Goal: Task Accomplishment & Management: Manage account settings

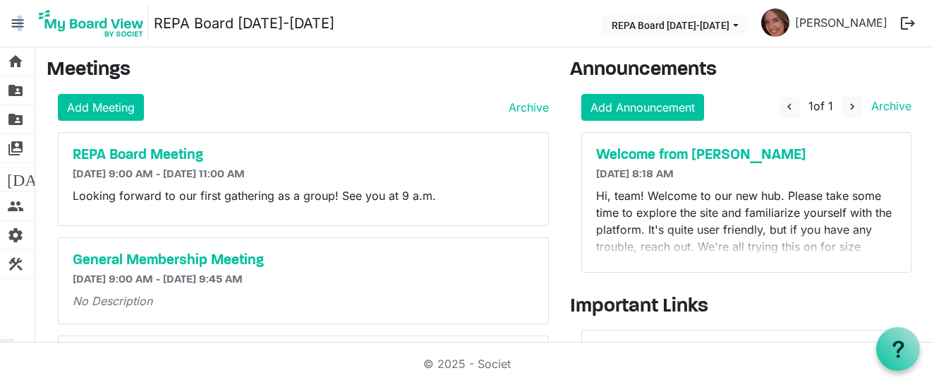
click at [19, 23] on span "menu" at bounding box center [17, 23] width 27 height 27
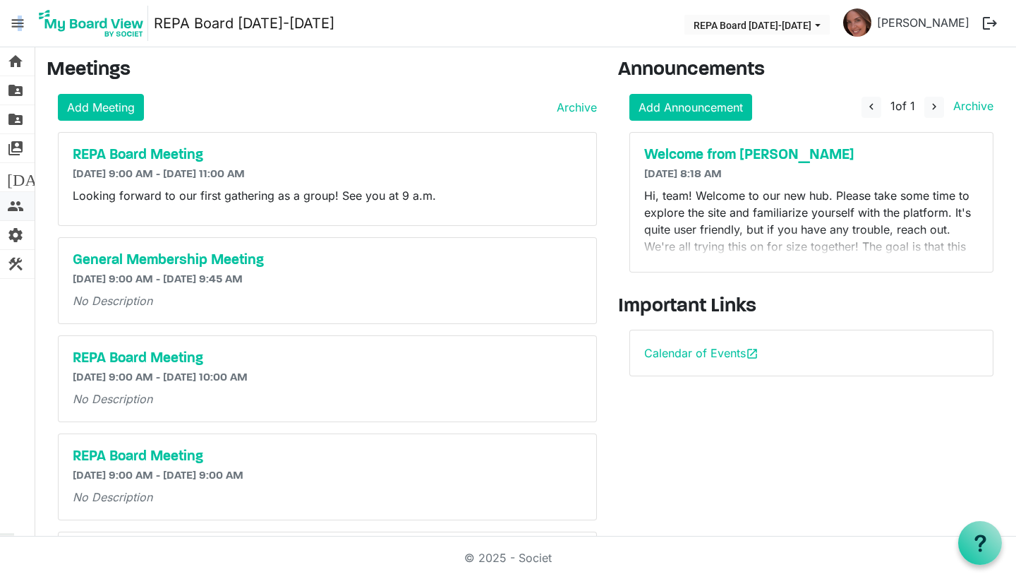
click at [23, 206] on span "people" at bounding box center [15, 206] width 17 height 28
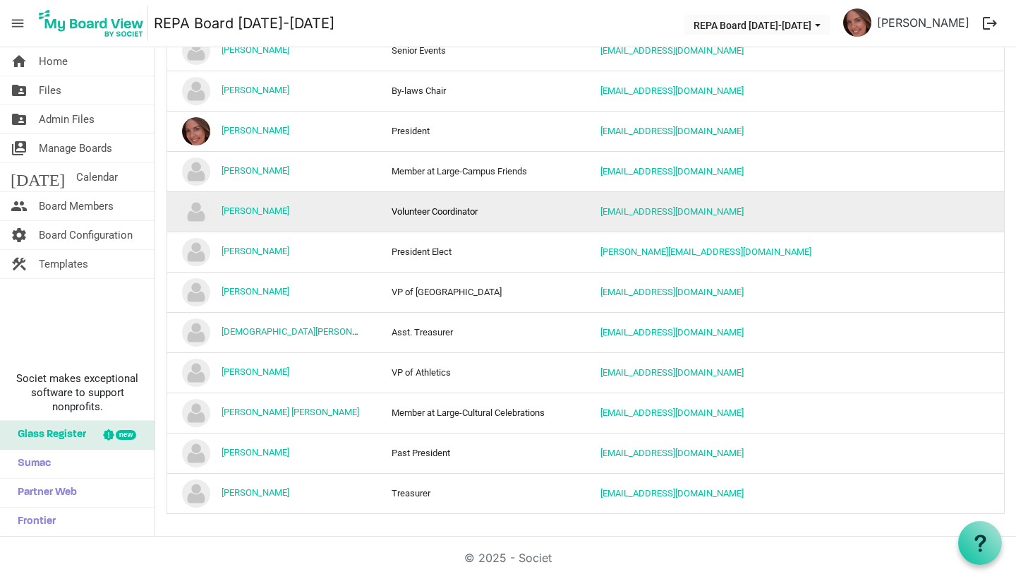
scroll to position [339, 0]
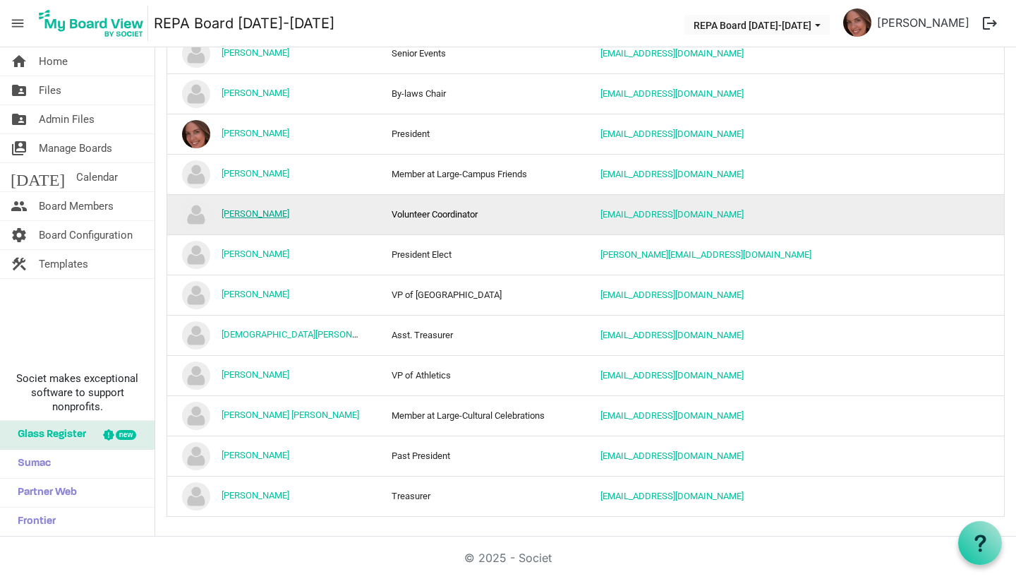
click at [252, 215] on link "Jen Pfleger" at bounding box center [256, 213] width 68 height 11
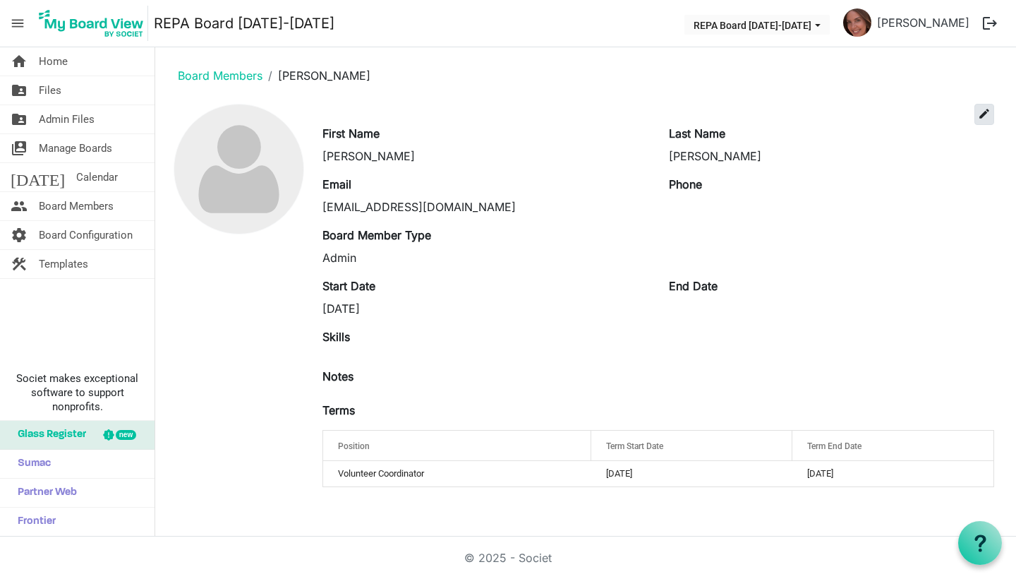
click at [985, 113] on span "edit" at bounding box center [984, 113] width 13 height 13
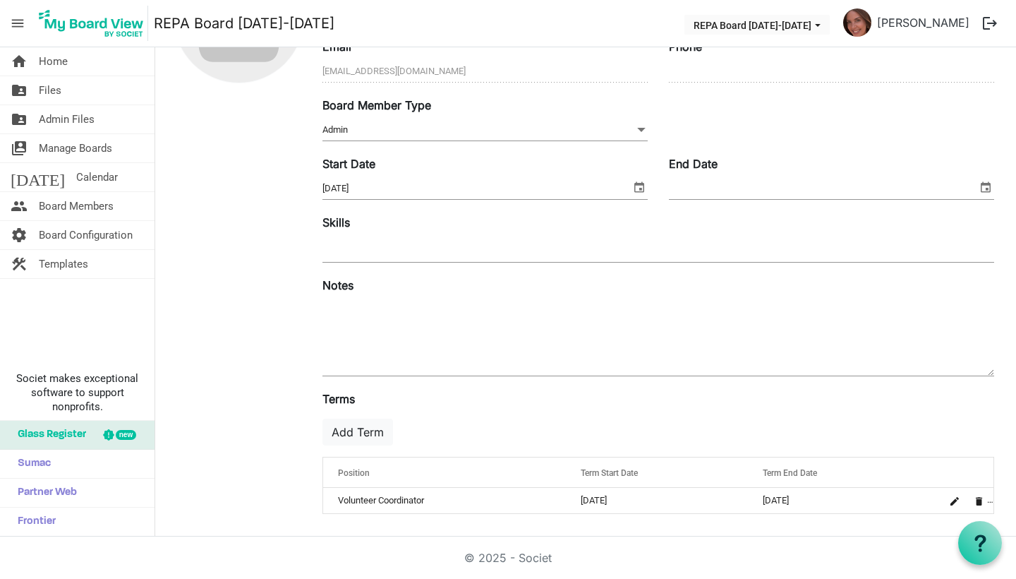
scroll to position [152, 0]
click at [368, 430] on button "Add Term" at bounding box center [357, 431] width 71 height 27
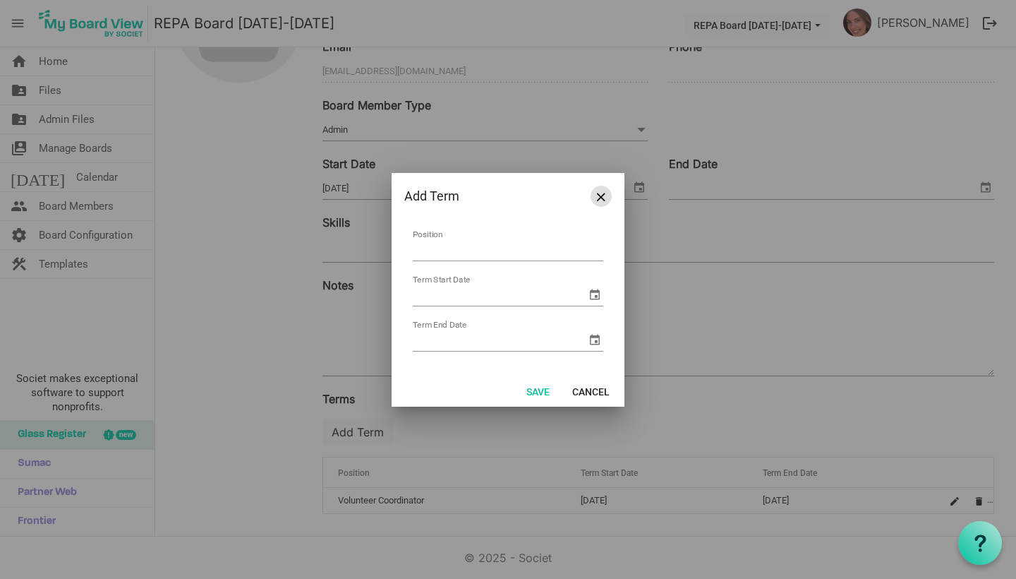
click at [605, 197] on button "Close" at bounding box center [601, 196] width 21 height 21
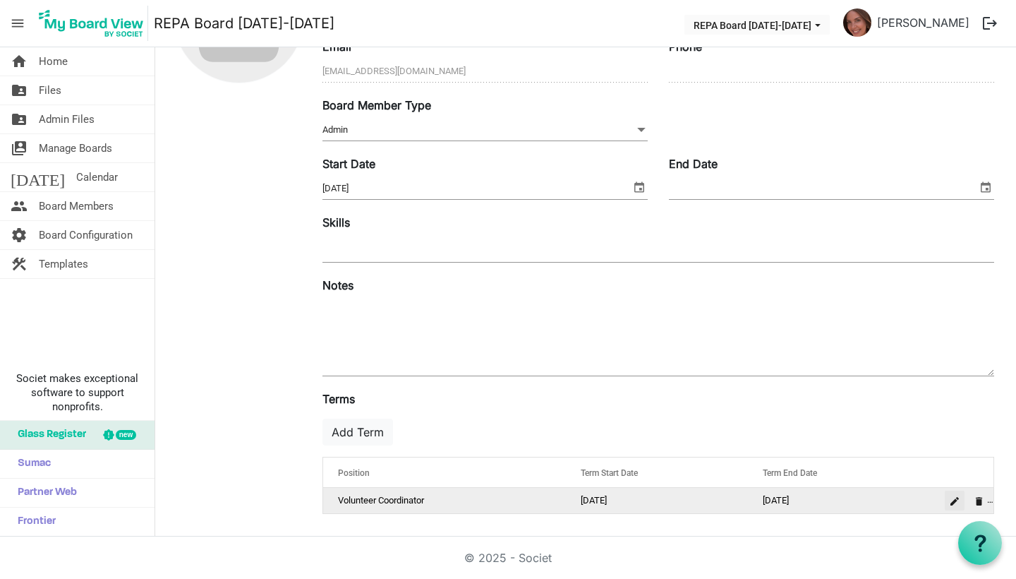
click at [950, 502] on span "is Command column column header" at bounding box center [954, 501] width 8 height 8
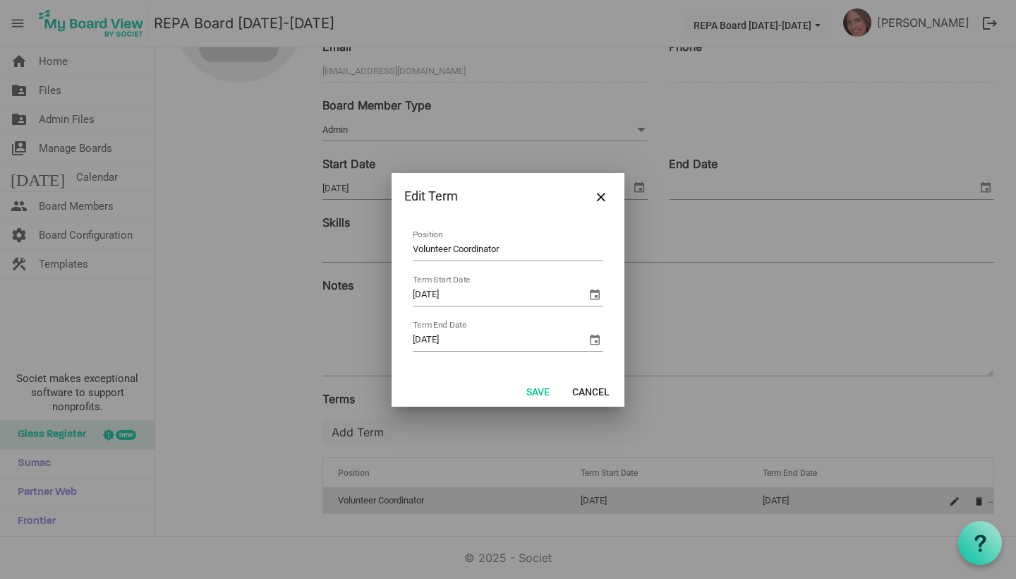
click at [412, 247] on td "Volunteer Coordinator Position" at bounding box center [508, 245] width 192 height 37
click at [413, 250] on input "Volunteer Coordinator" at bounding box center [508, 250] width 190 height 22
type input "Member at Large-Volunteer Coordinator"
click at [540, 387] on button "Save" at bounding box center [538, 391] width 42 height 20
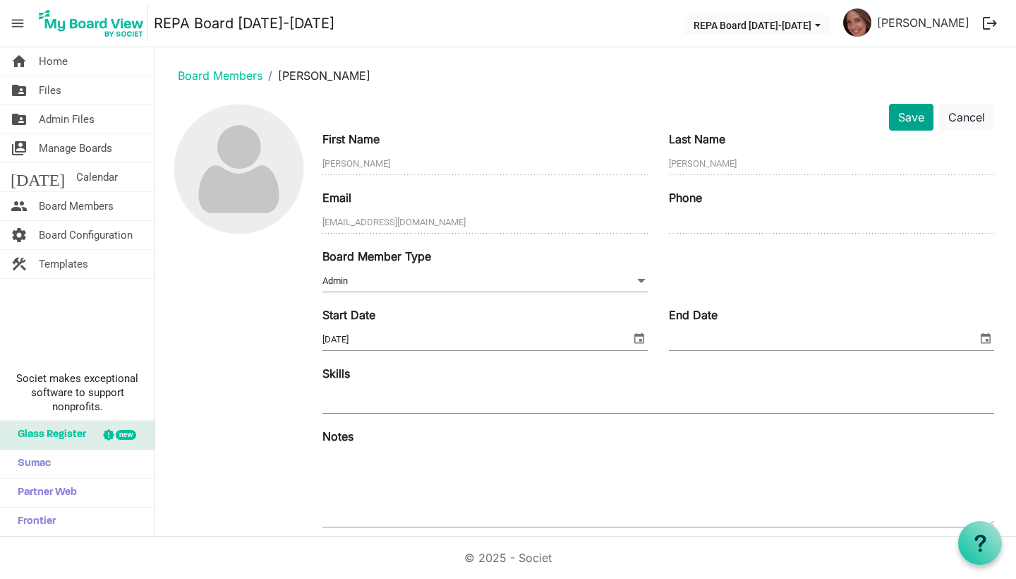
scroll to position [0, 0]
click at [900, 122] on button "Save" at bounding box center [911, 117] width 44 height 27
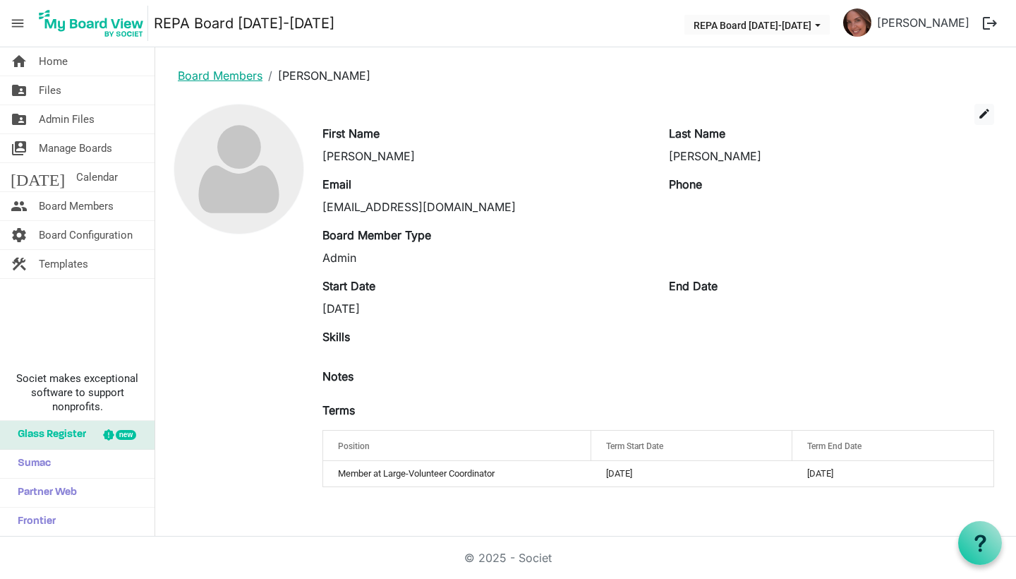
click at [244, 80] on link "Board Members" at bounding box center [220, 75] width 85 height 14
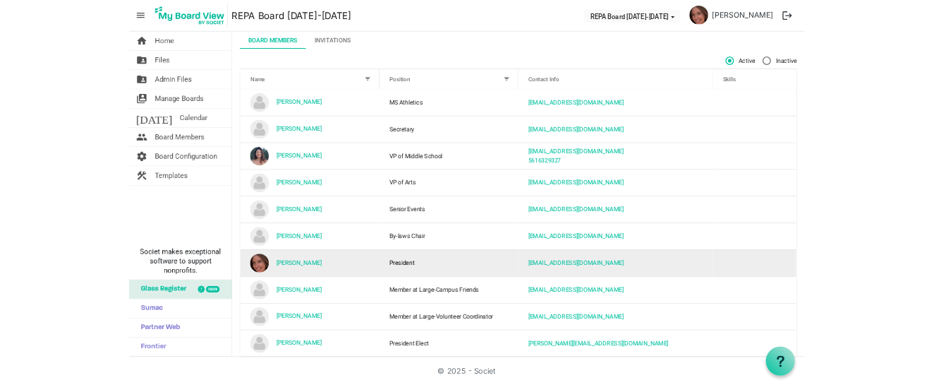
scroll to position [76, 0]
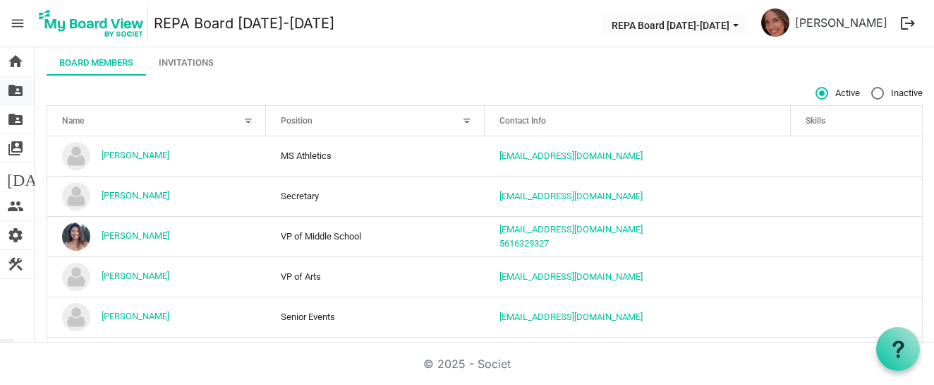
click at [19, 93] on span "folder_shared" at bounding box center [15, 90] width 17 height 28
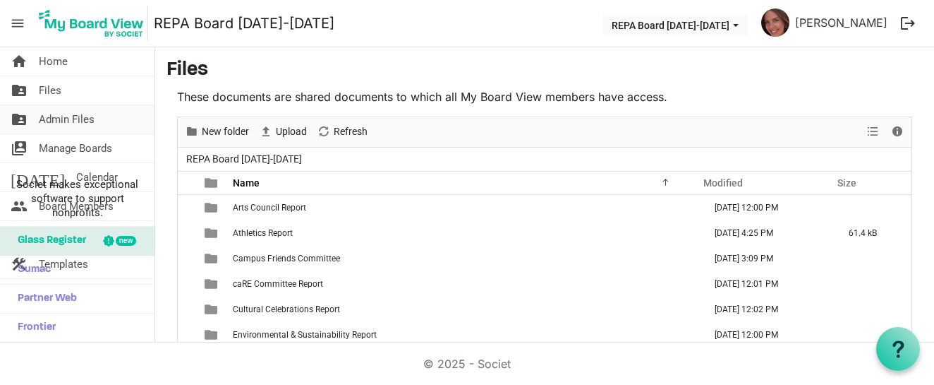
click at [56, 122] on span "Admin Files" at bounding box center [67, 119] width 56 height 28
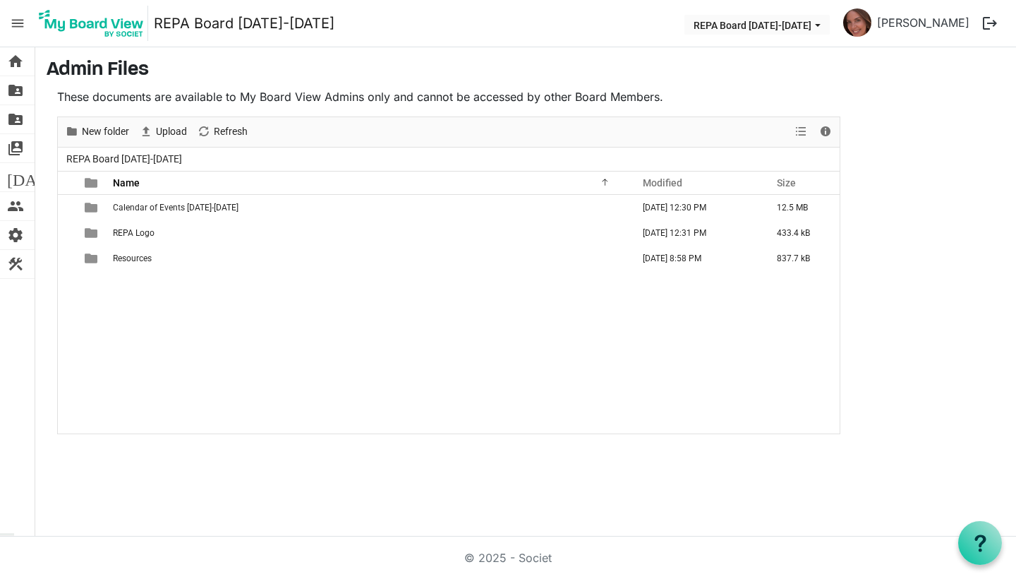
click at [17, 21] on span "menu" at bounding box center [17, 23] width 27 height 27
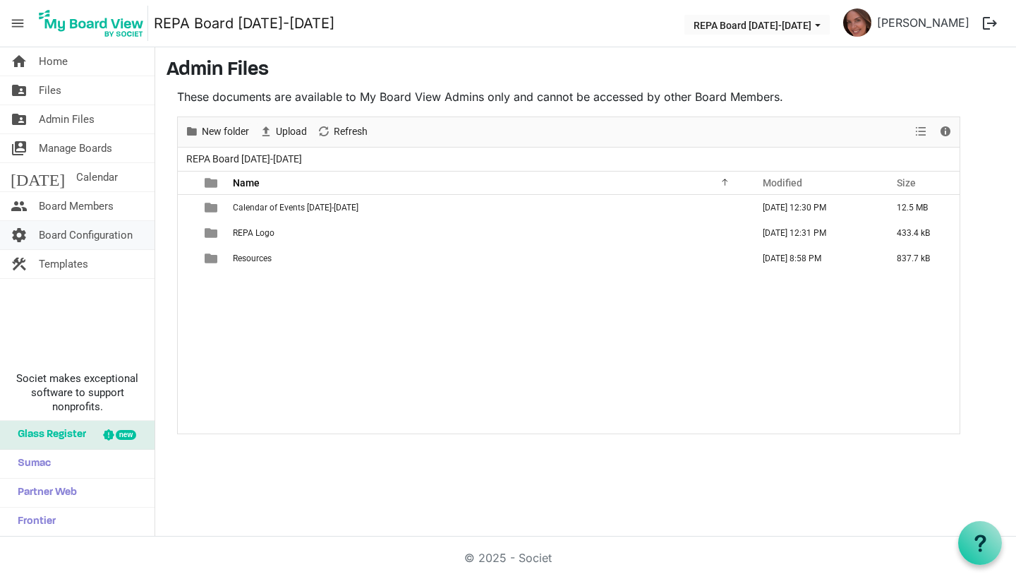
click at [61, 232] on span "Board Configuration" at bounding box center [86, 235] width 94 height 28
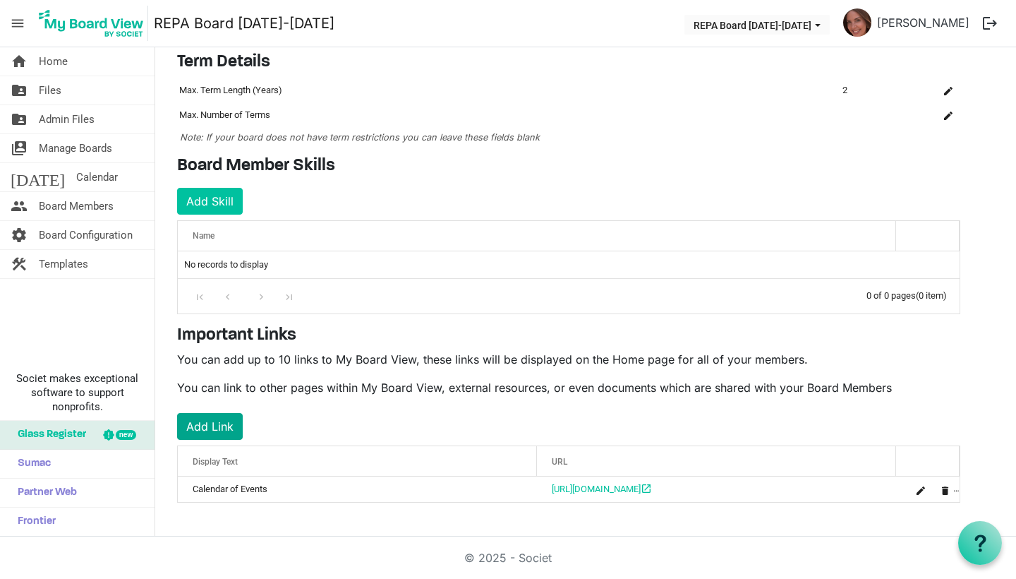
scroll to position [102, 0]
click at [226, 428] on button "Add Link" at bounding box center [210, 426] width 66 height 27
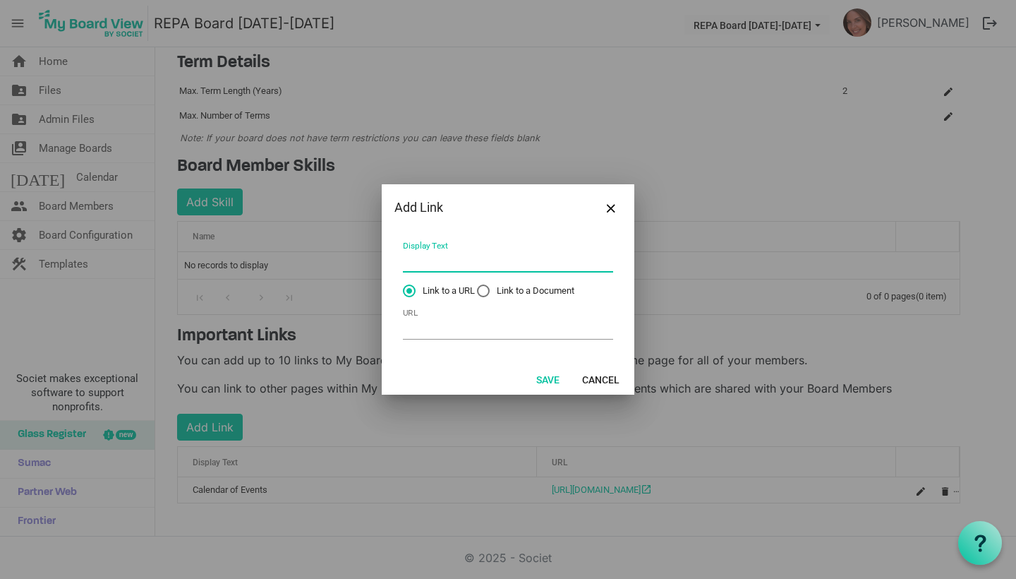
click at [426, 264] on input "Display Text" at bounding box center [508, 261] width 210 height 22
type input "Volunteer Form [DATE]-[DATE]"
click at [471, 337] on input "URL" at bounding box center [508, 328] width 210 height 22
paste input "[URL][DOMAIN_NAME]"
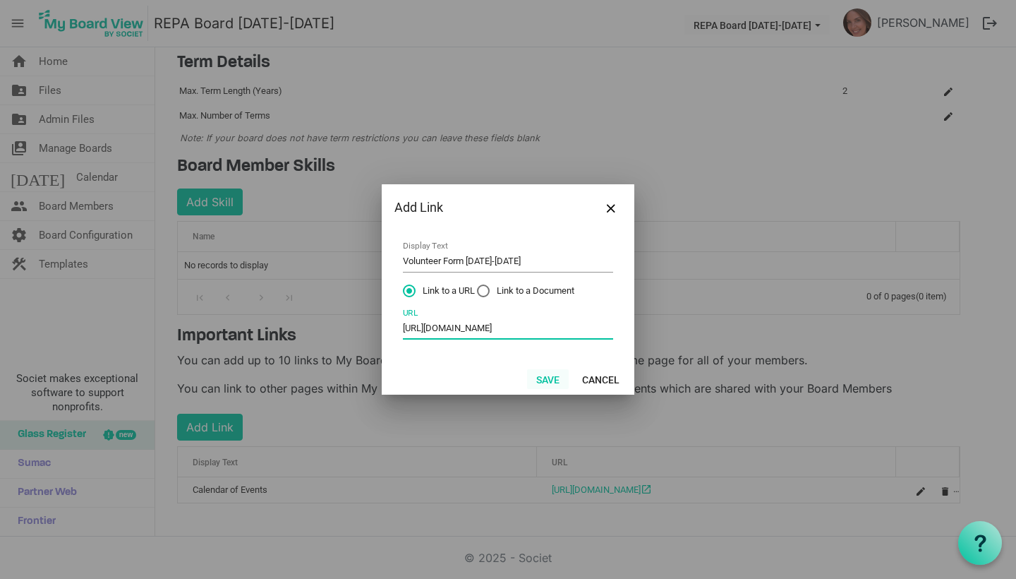
type input "[URL][DOMAIN_NAME]"
click at [550, 380] on button "Save" at bounding box center [548, 379] width 42 height 20
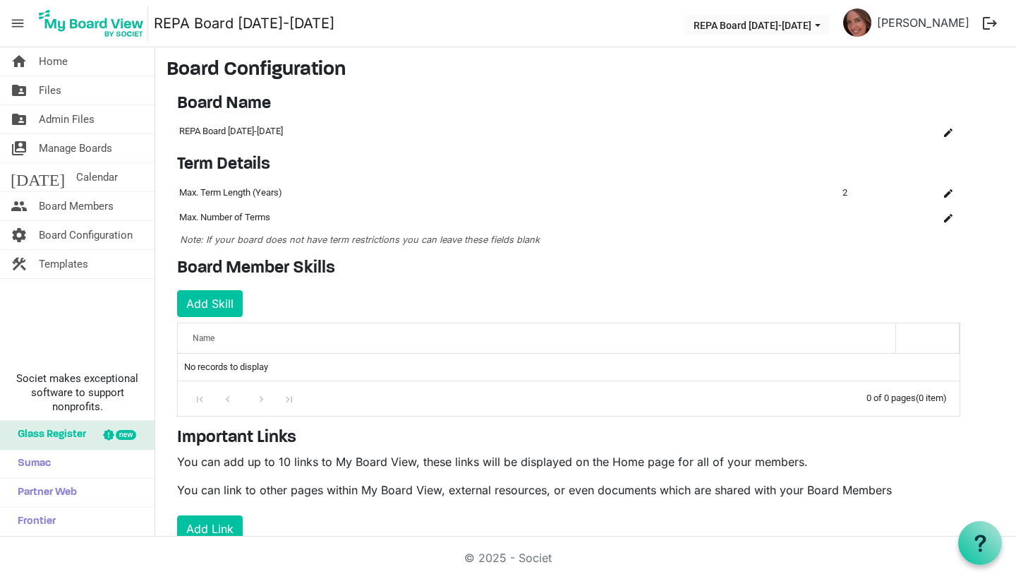
scroll to position [0, 0]
click at [42, 56] on span "Home" at bounding box center [53, 61] width 29 height 28
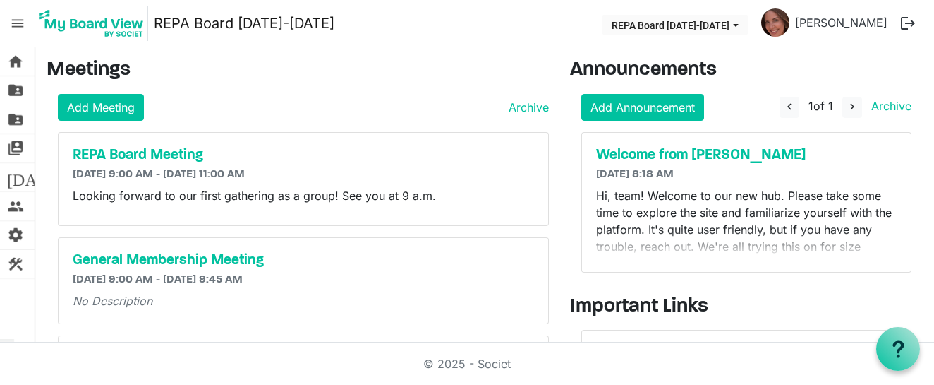
click at [18, 22] on span "menu" at bounding box center [17, 23] width 27 height 27
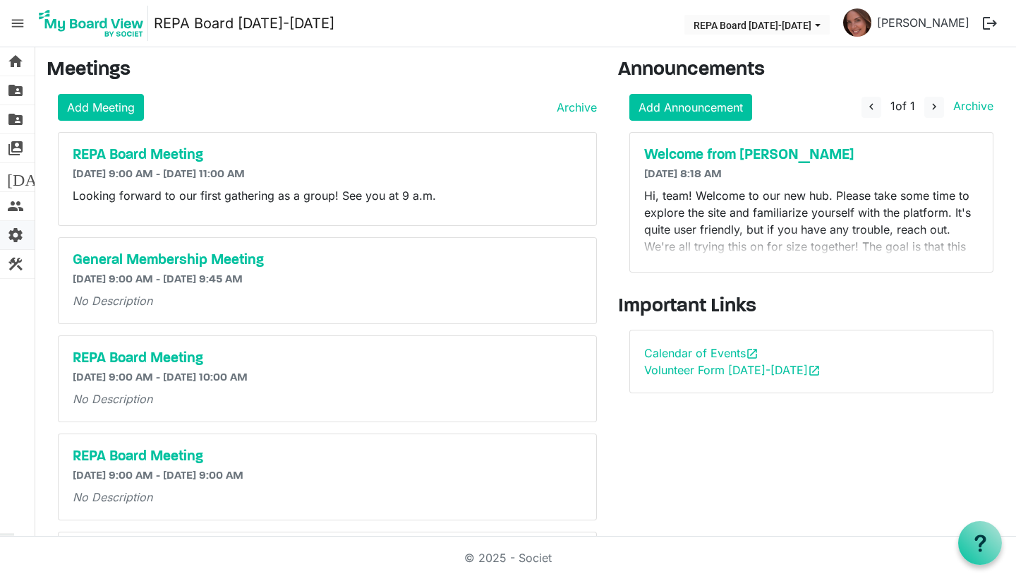
click at [11, 235] on span "settings" at bounding box center [15, 235] width 17 height 28
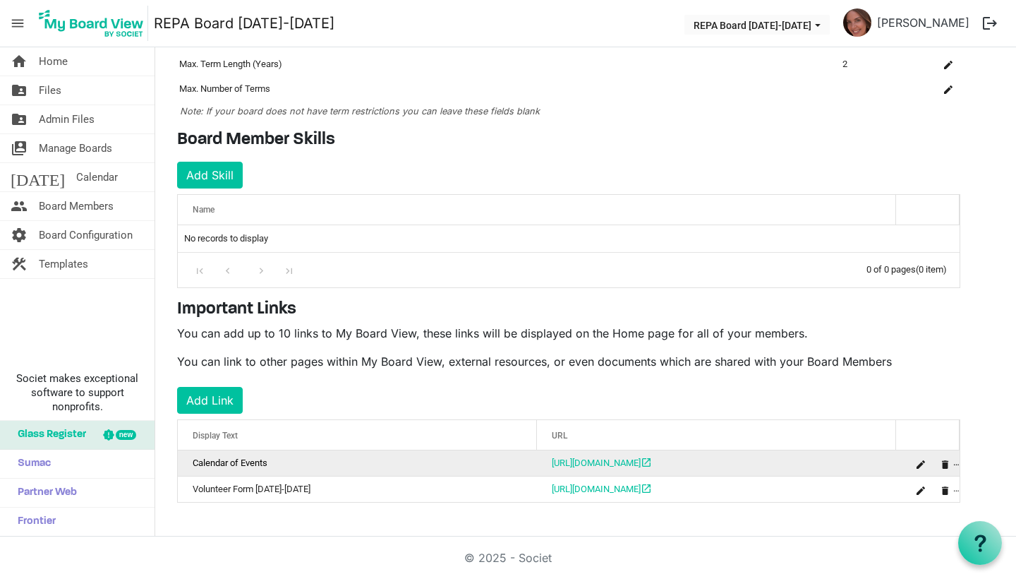
scroll to position [128, 0]
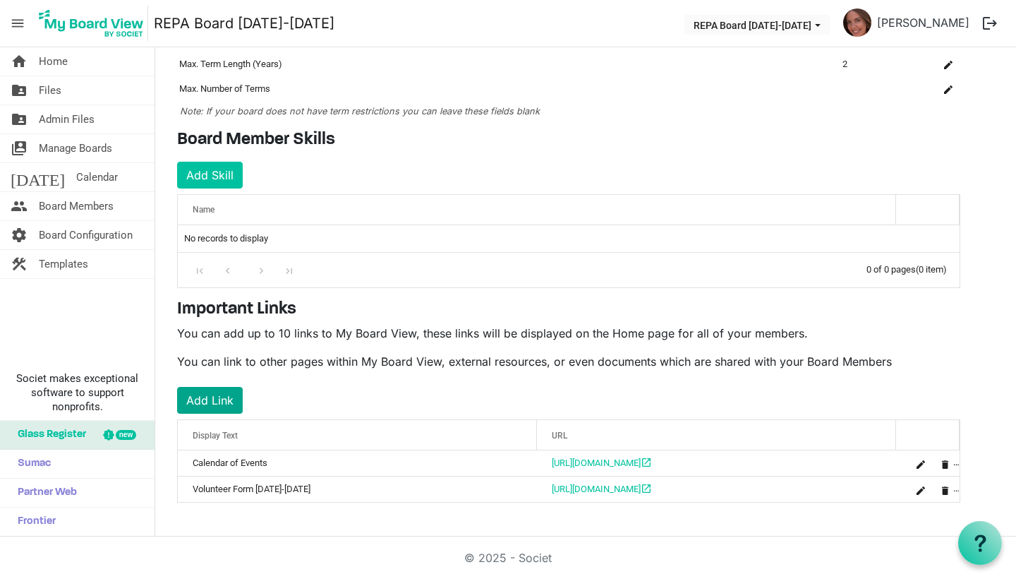
click at [202, 396] on button "Add Link" at bounding box center [210, 400] width 66 height 27
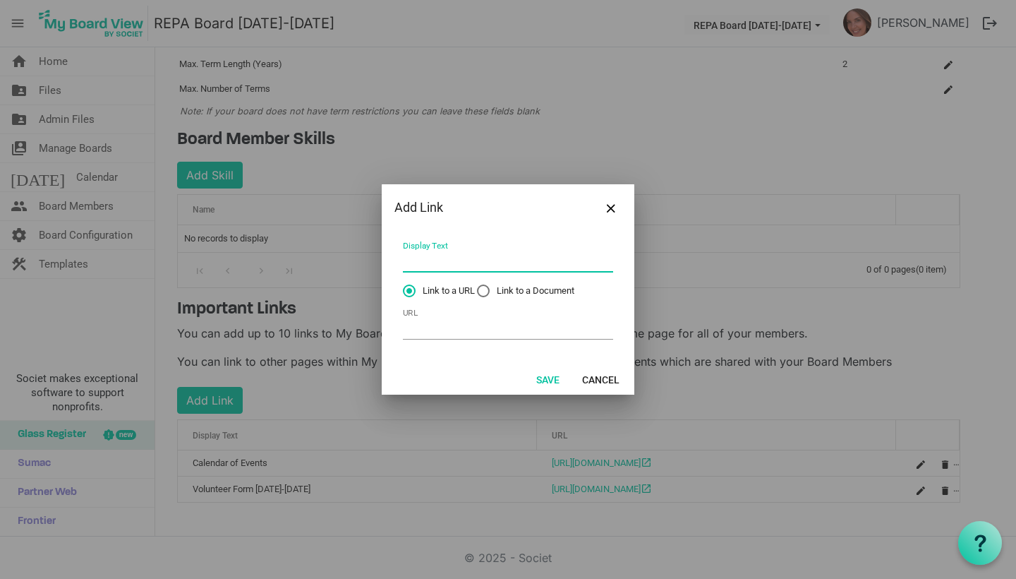
click at [411, 267] on input "Display Text" at bounding box center [508, 261] width 210 height 22
type input "REPA Merch Vendor"
click at [444, 327] on input "URL" at bounding box center [508, 328] width 210 height 22
paste input "https://www.birdieandbabe.com"
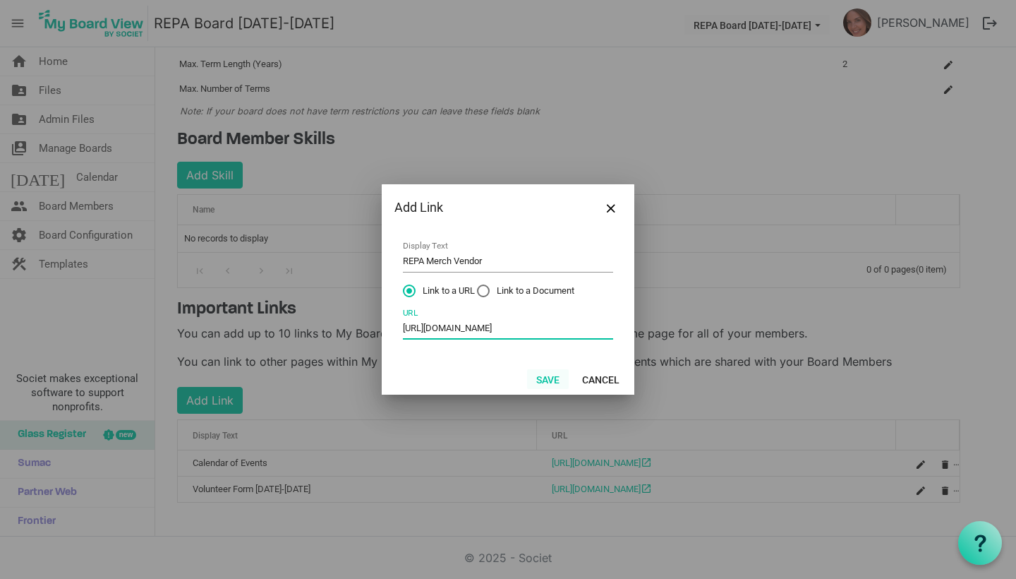
type input "https://www.birdieandbabe.com"
click at [552, 378] on button "Save" at bounding box center [548, 379] width 42 height 20
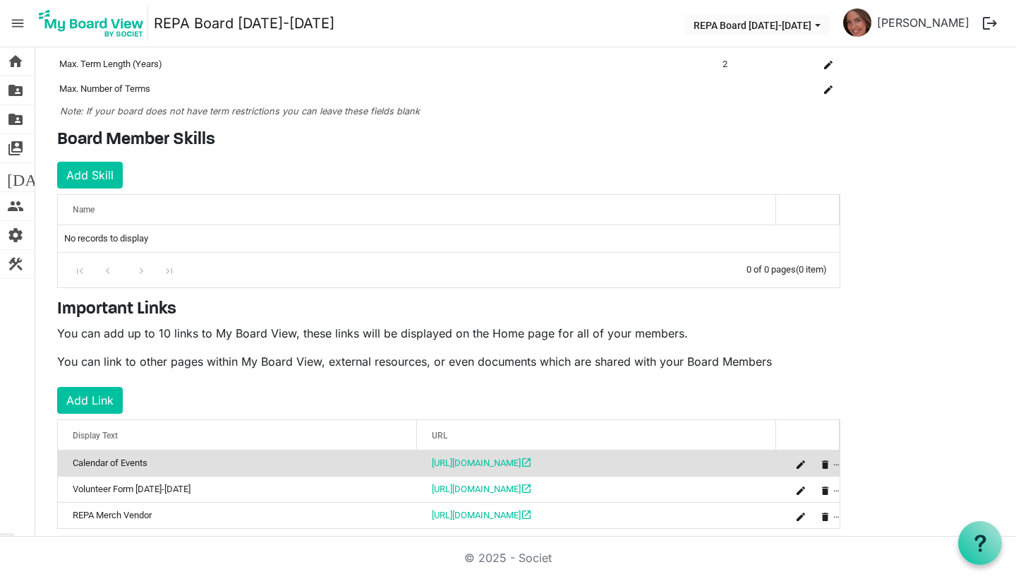
click at [18, 20] on span "menu" at bounding box center [17, 23] width 27 height 27
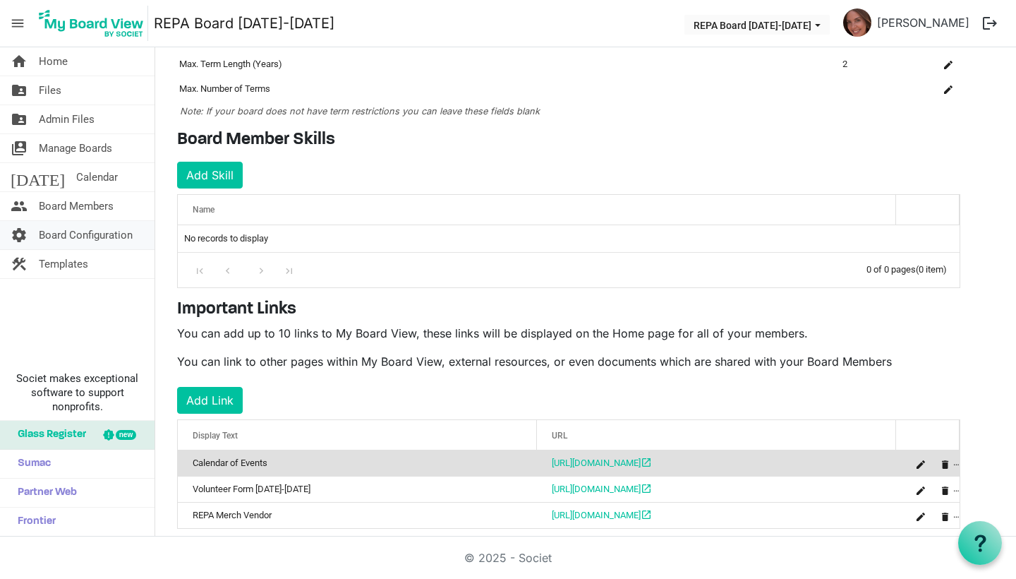
click at [73, 237] on span "Board Configuration" at bounding box center [86, 235] width 94 height 28
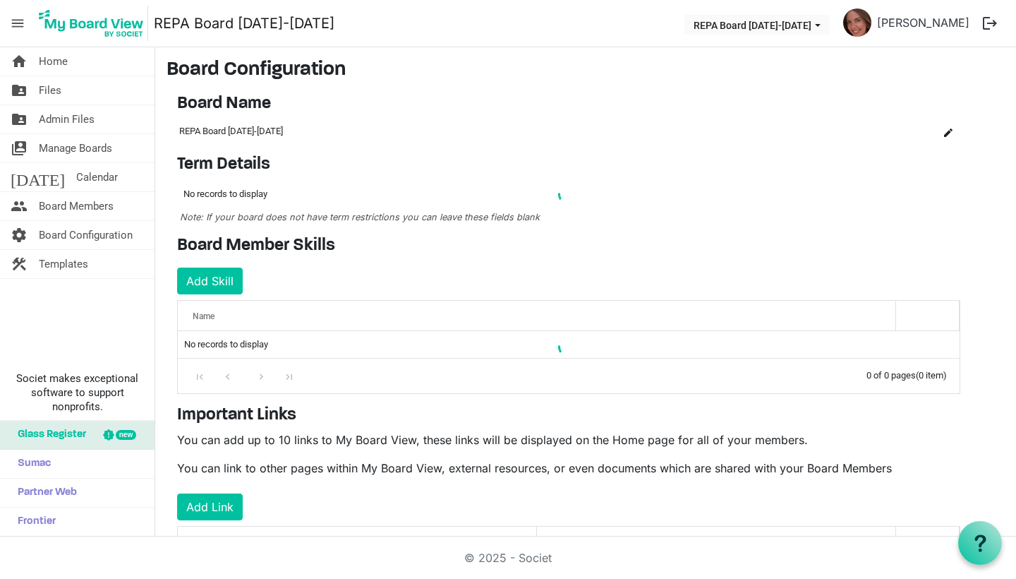
scroll to position [81, 0]
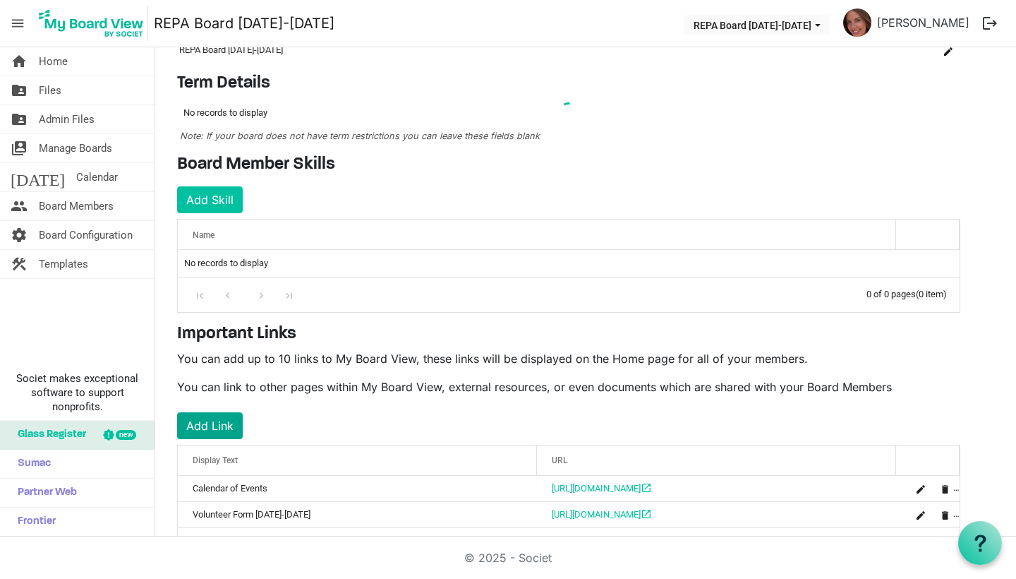
click at [219, 416] on button "Add Link" at bounding box center [210, 425] width 66 height 27
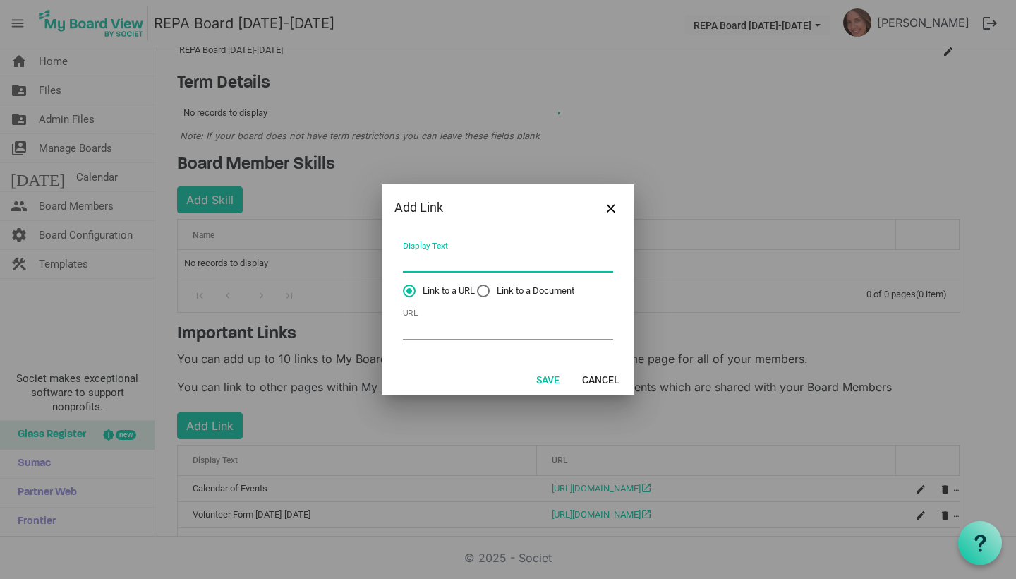
click at [435, 265] on input "Display Text" at bounding box center [508, 261] width 210 height 22
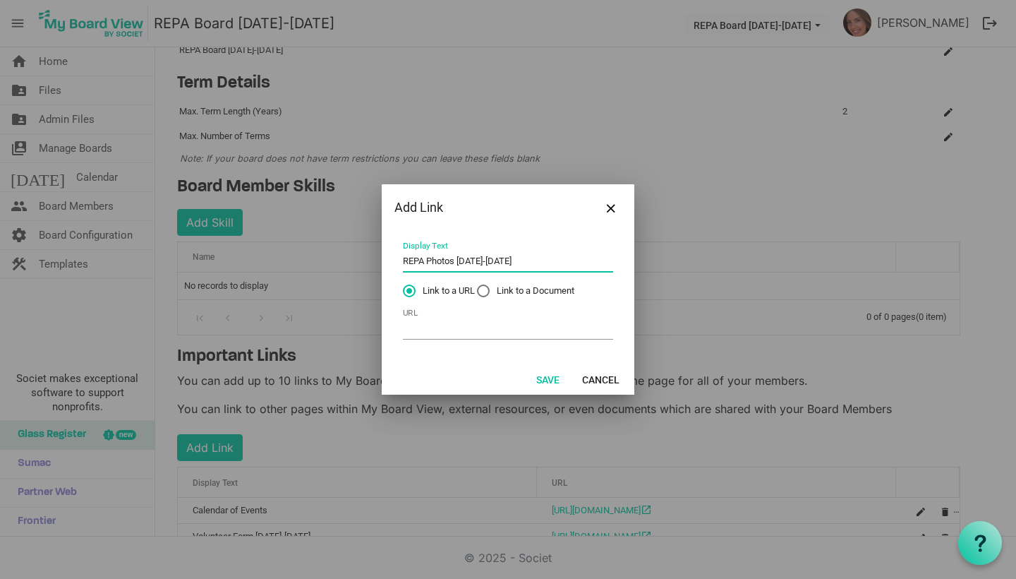
type input "REPA Photos 2025-2026"
click at [480, 326] on input "URL" at bounding box center [508, 328] width 210 height 22
paste input "https://photos.google.com/u/1/albums"
type input "https://photos.google.com/u/1/albums"
click at [456, 256] on input "REPA Photos 2025-2026" at bounding box center [508, 261] width 210 height 22
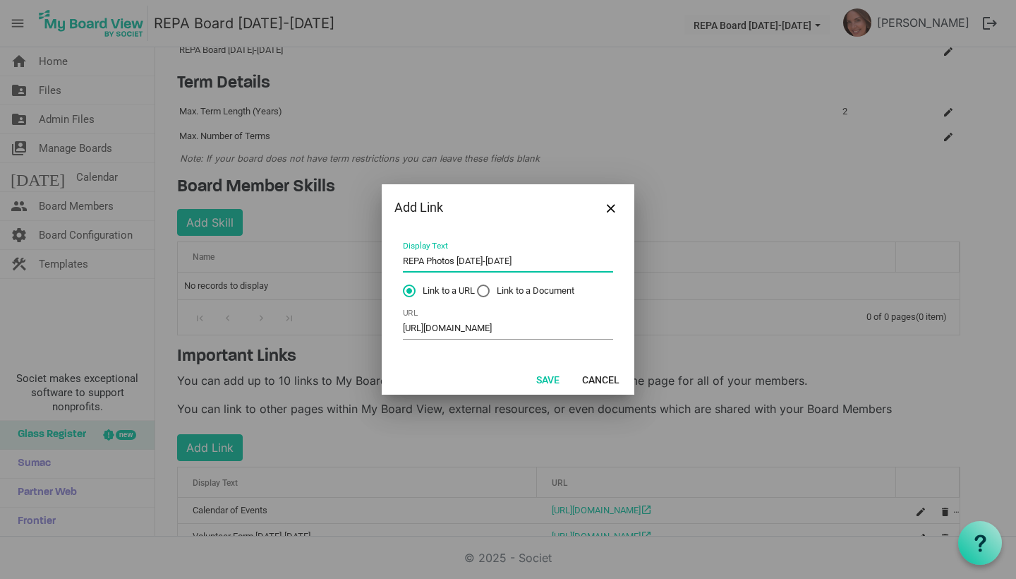
click at [456, 264] on input "REPA Photos 2025-2026" at bounding box center [508, 261] width 210 height 22
click at [428, 261] on input "REPA Photos 2025-2026" at bounding box center [508, 261] width 210 height 22
type input "REPA Shared Photo Drive [DATE]-[DATE]"
click at [553, 378] on button "Save" at bounding box center [548, 379] width 42 height 20
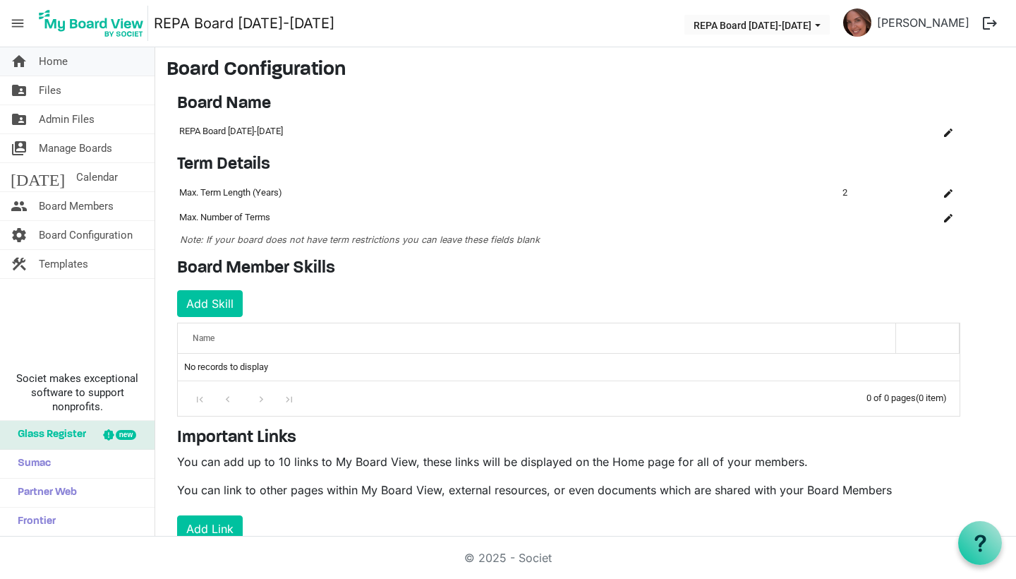
scroll to position [0, 0]
click at [52, 57] on span "Home" at bounding box center [53, 61] width 29 height 28
